Goal: Task Accomplishment & Management: Manage account settings

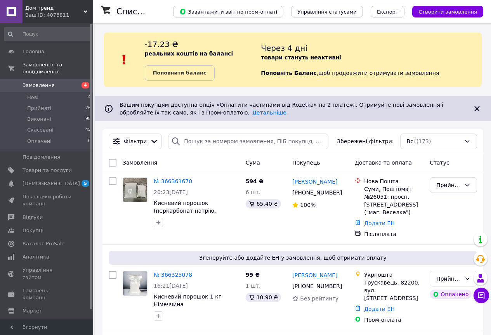
click at [56, 16] on div "Ваш ID: 4076811" at bounding box center [59, 15] width 68 height 7
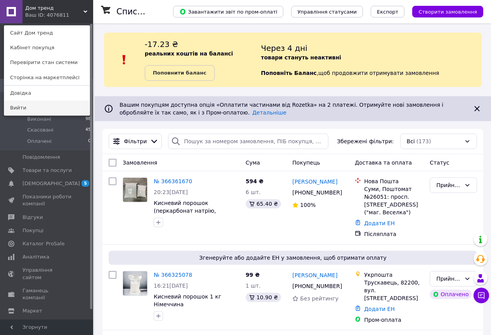
click at [25, 110] on link "Вийти" at bounding box center [46, 107] width 85 height 15
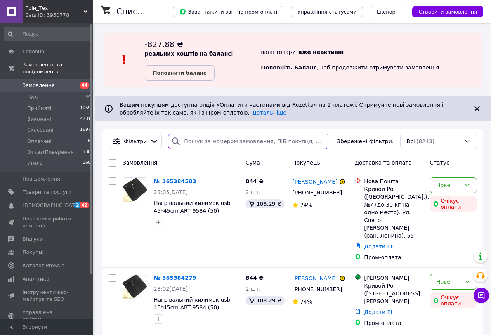
click at [212, 141] on input "search" at bounding box center [248, 141] width 160 height 16
paste input "+380964721143"
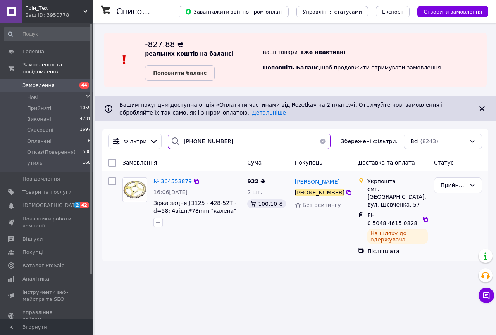
type input "+380964721143"
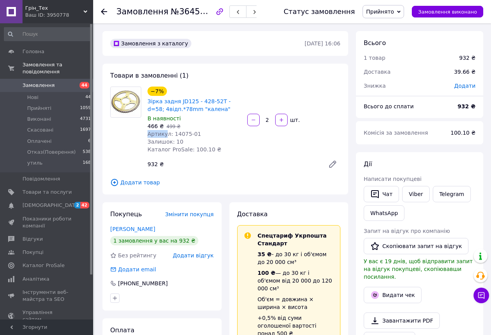
drag, startPoint x: 198, startPoint y: 128, endPoint x: 168, endPoint y: 136, distance: 30.6
click at [166, 136] on div "−7% Зірка задня JD125 - 428-52T - d=58; 4відп.*78mm "калена" В наявності 466 ₴ …" at bounding box center [194, 120] width 100 height 70
click at [169, 136] on span "Артикул: 14075-01" at bounding box center [174, 134] width 54 height 6
drag, startPoint x: 197, startPoint y: 136, endPoint x: 171, endPoint y: 136, distance: 25.6
click at [171, 136] on div "Артикул: 14075-01" at bounding box center [193, 134] width 93 height 8
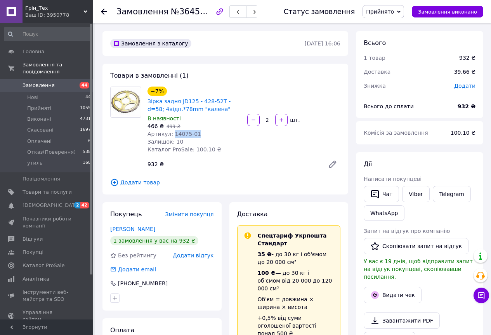
copy span "14075-01"
